Goal: Register for event/course

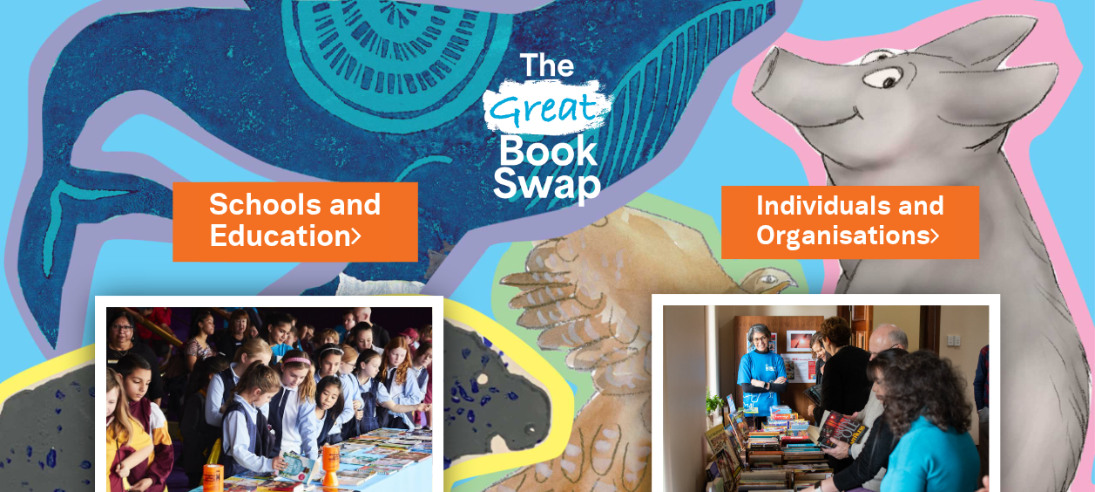
click at [313, 240] on link "Schools and Education" at bounding box center [295, 221] width 172 height 73
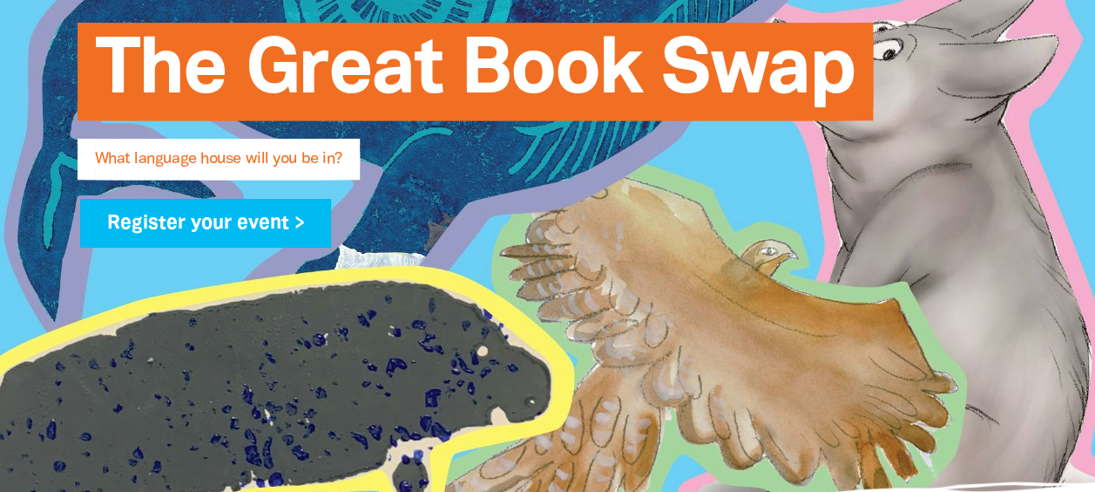
scroll to position [349, 0]
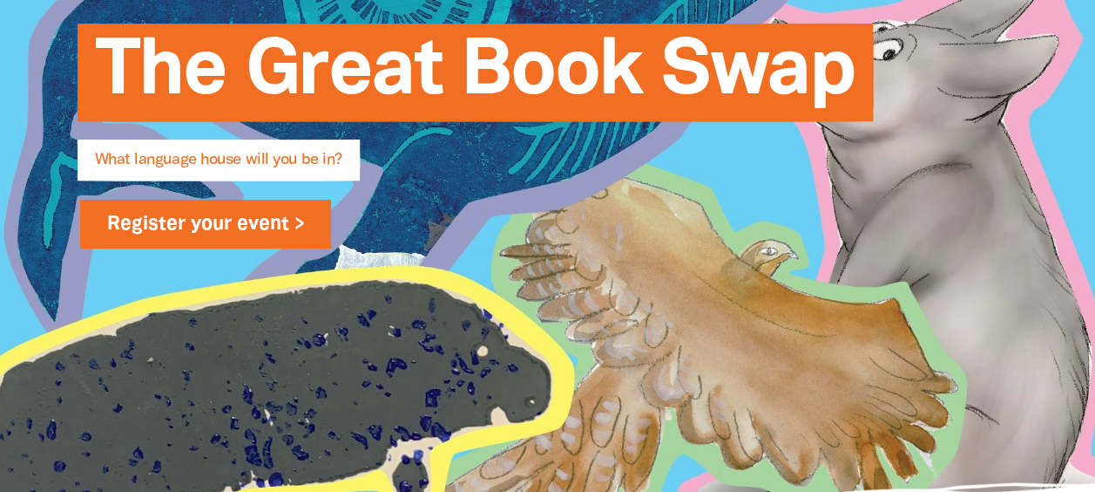
click at [264, 223] on link "Register your event >" at bounding box center [206, 224] width 252 height 49
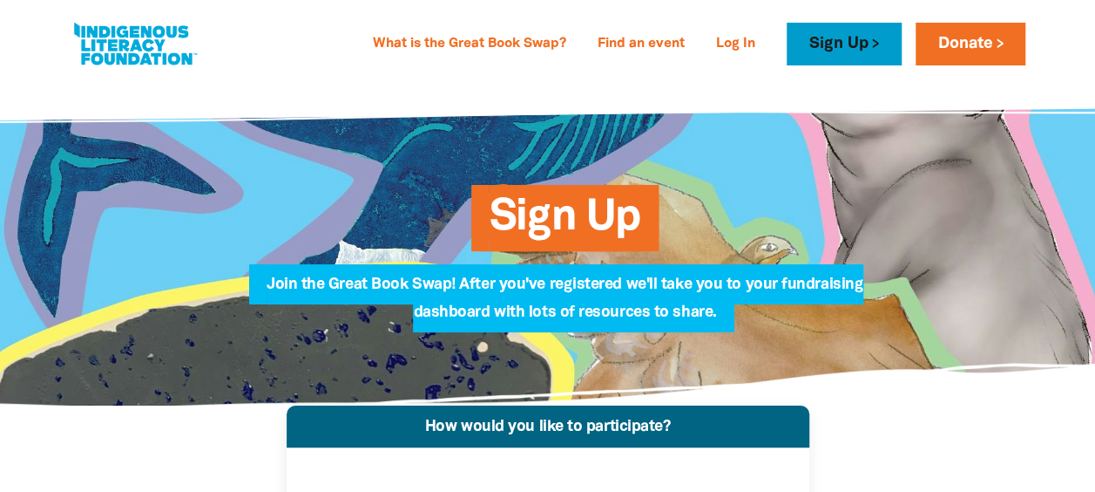
click at [819, 44] on link "Sign Up" at bounding box center [844, 44] width 114 height 43
click at [856, 42] on link "Sign Up" at bounding box center [844, 44] width 114 height 43
click at [851, 41] on link "Sign Up" at bounding box center [844, 44] width 114 height 43
click at [877, 50] on link "Sign Up" at bounding box center [844, 44] width 114 height 43
click at [857, 42] on link "Sign Up" at bounding box center [844, 44] width 114 height 43
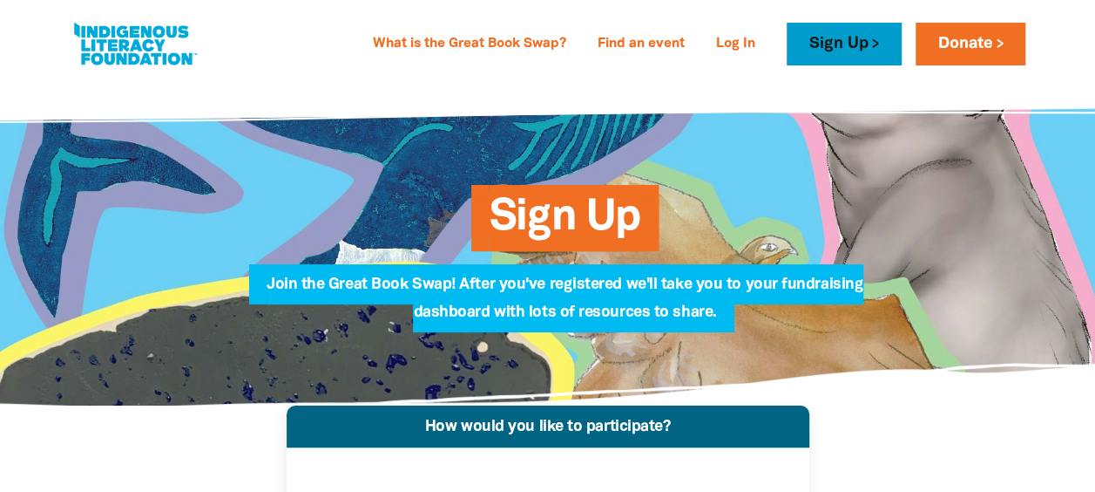
click at [808, 38] on link "Sign Up" at bounding box center [844, 44] width 114 height 43
click at [848, 35] on link "Sign Up" at bounding box center [844, 44] width 114 height 43
click at [859, 51] on link "Sign Up" at bounding box center [844, 44] width 114 height 43
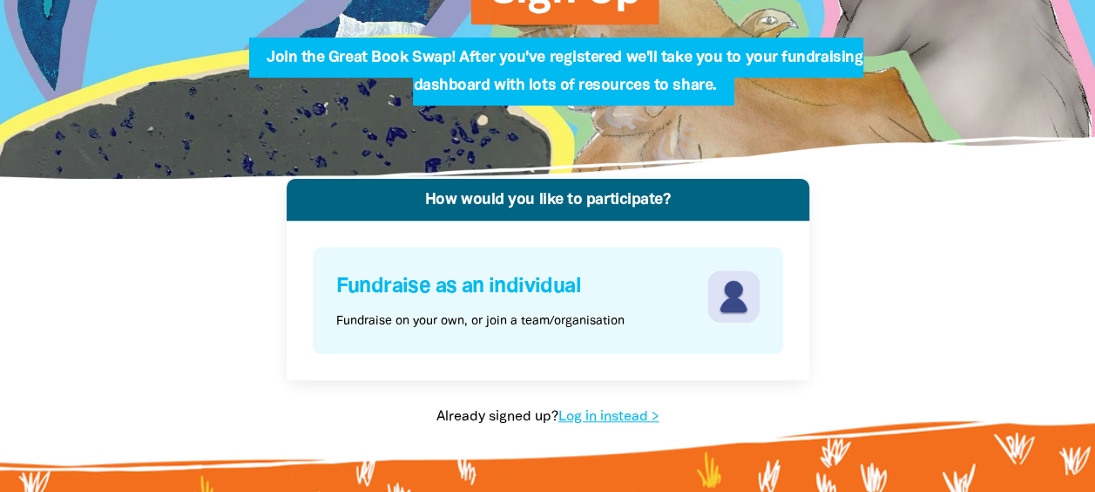
scroll to position [311, 0]
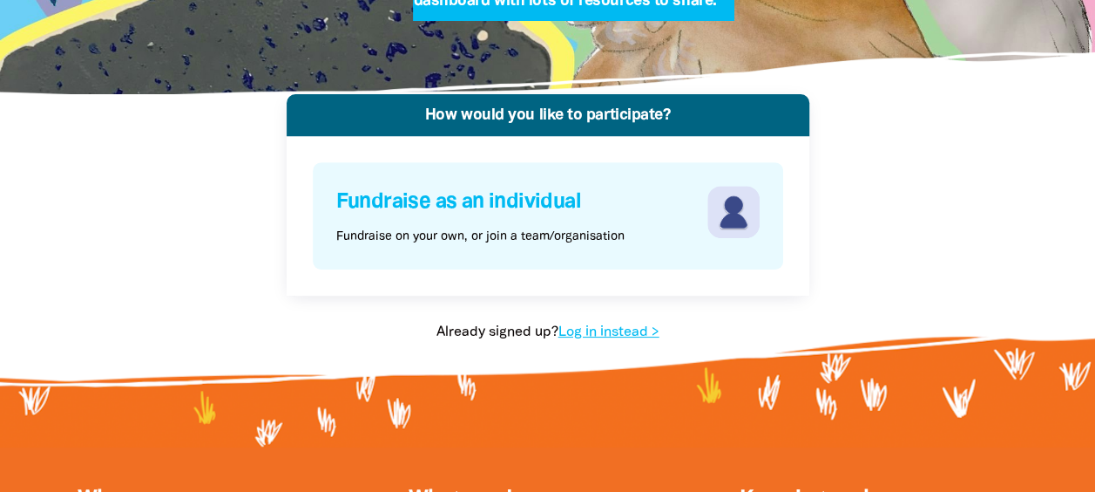
click at [468, 221] on div "Fundraise as an individual Fundraise on your own, or join a team/organisation" at bounding box center [519, 216] width 367 height 60
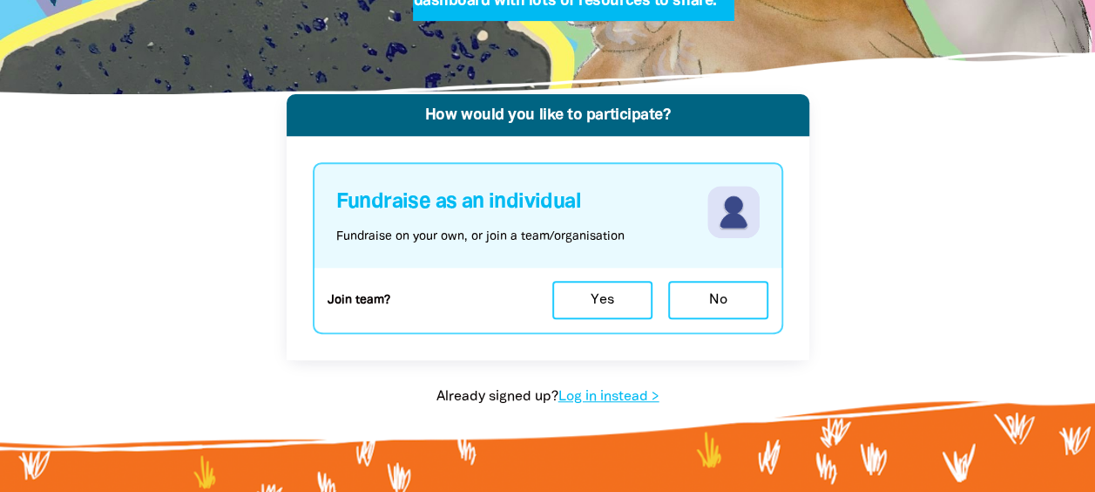
scroll to position [0, 0]
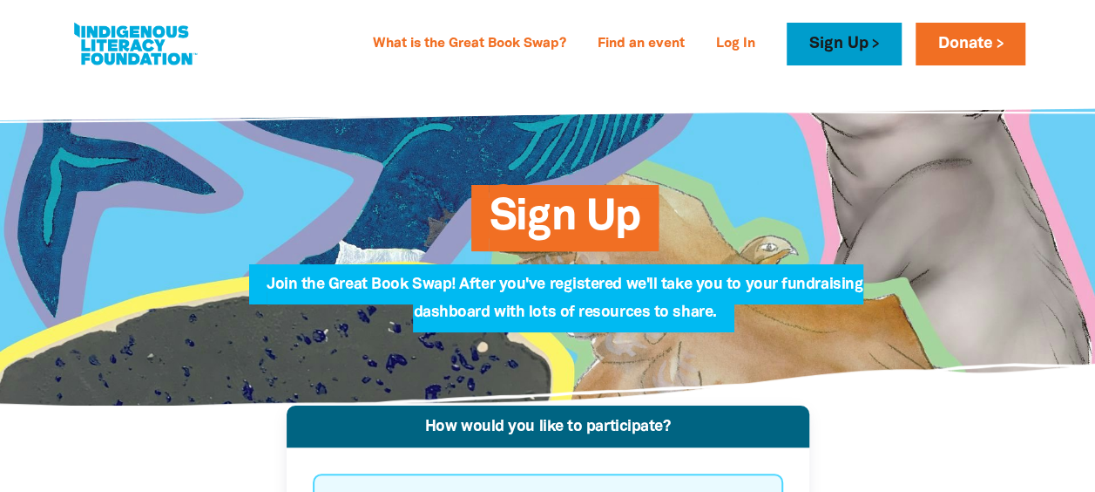
click at [817, 29] on link "Sign Up" at bounding box center [844, 44] width 114 height 43
